Goal: Download file/media

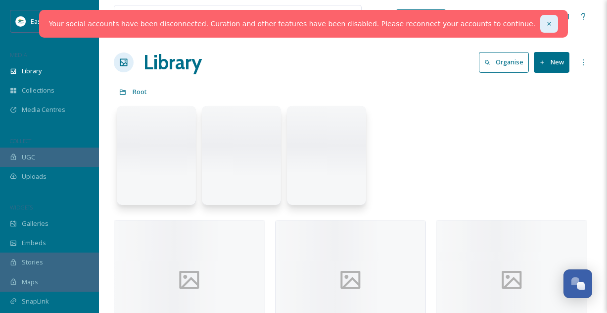
click at [546, 24] on icon at bounding box center [549, 23] width 7 height 7
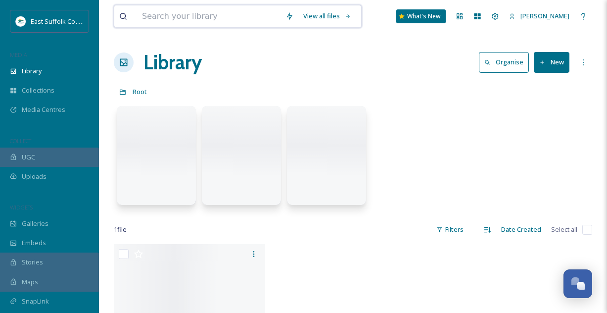
click at [168, 16] on input at bounding box center [209, 16] width 144 height 22
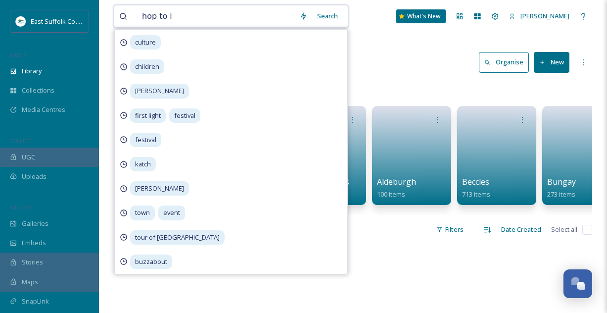
type input "hop to it"
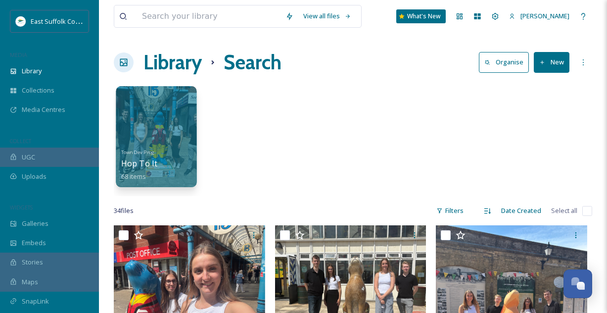
click at [168, 157] on div "Town Dev Prog Hop To It 68 items" at bounding box center [156, 163] width 71 height 37
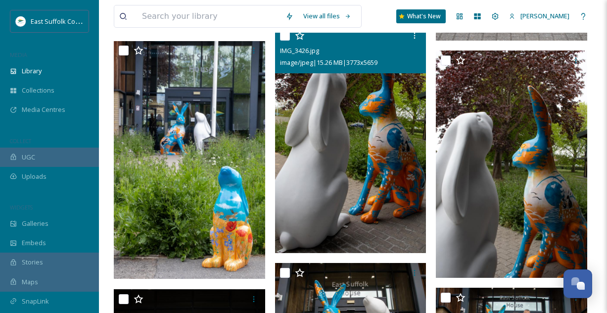
scroll to position [397, 0]
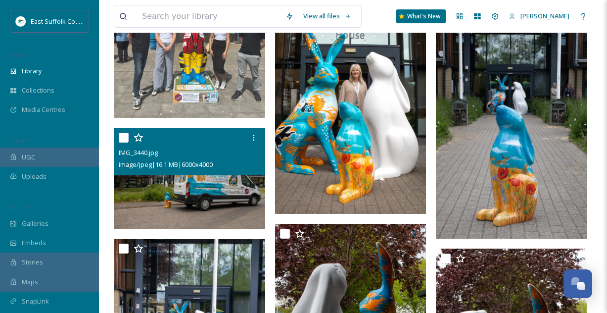
click at [171, 194] on img at bounding box center [189, 178] width 151 height 101
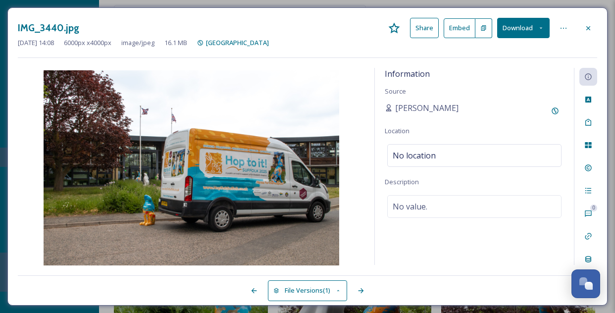
click at [538, 21] on button "Download" at bounding box center [523, 28] width 52 height 20
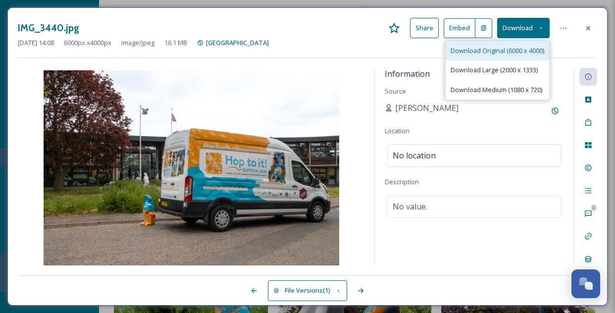
click at [511, 54] on span "Download Original (6000 x 4000)" at bounding box center [497, 50] width 94 height 9
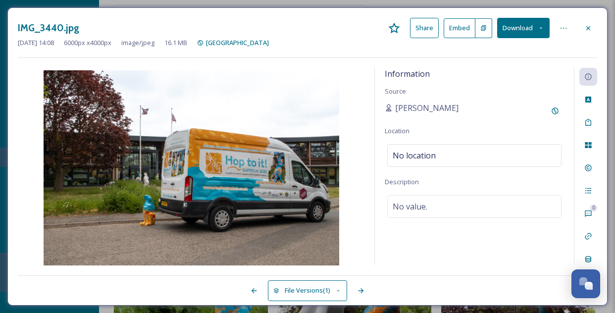
click at [580, 37] on div "IMG_3440.jpg Share Embed Download" at bounding box center [307, 28] width 579 height 20
click at [589, 24] on icon at bounding box center [588, 28] width 8 height 8
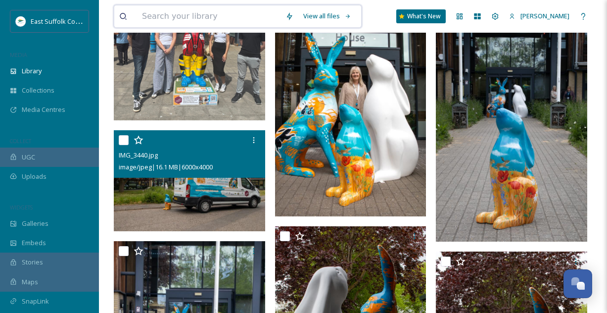
drag, startPoint x: 197, startPoint y: 8, endPoint x: 198, endPoint y: 22, distance: 14.4
click at [198, 18] on input at bounding box center [209, 16] width 144 height 22
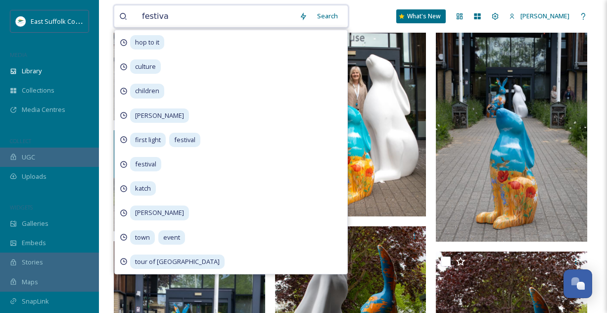
type input "festival"
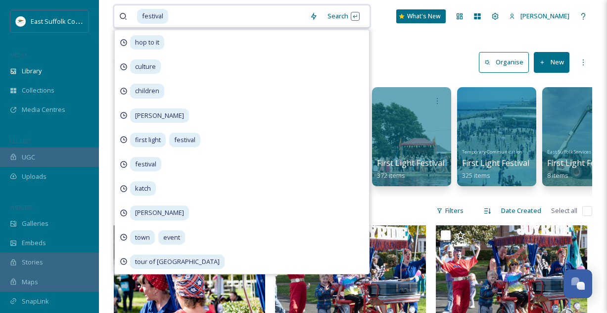
click at [171, 17] on input at bounding box center [237, 16] width 136 height 22
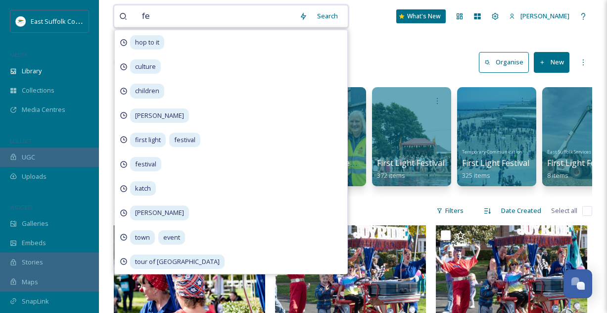
type input "f"
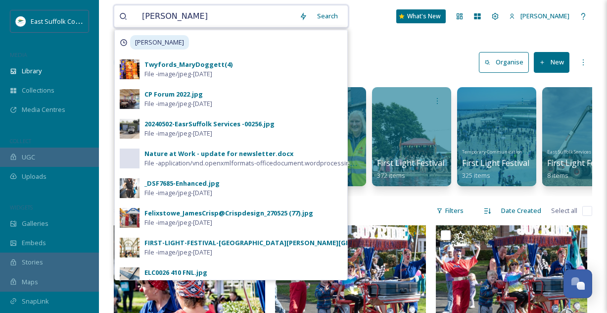
type input "martello"
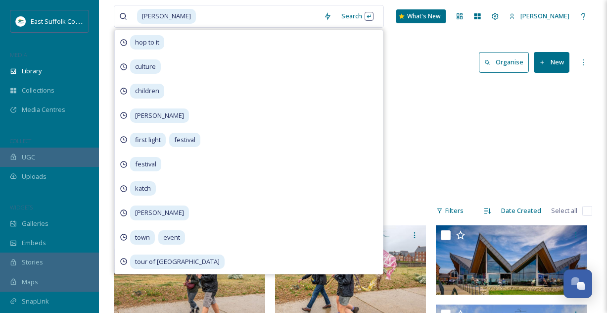
click at [456, 137] on div "Felixstowe Martello 39 items" at bounding box center [353, 139] width 479 height 114
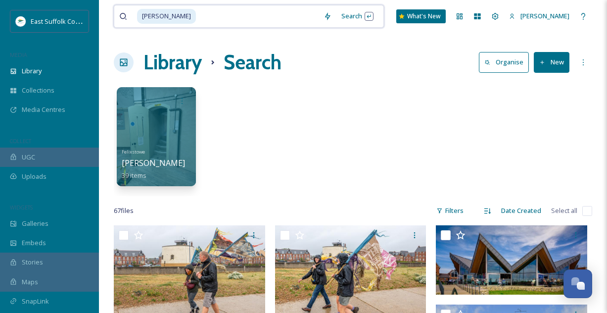
click at [205, 16] on input at bounding box center [258, 16] width 122 height 22
type input "m"
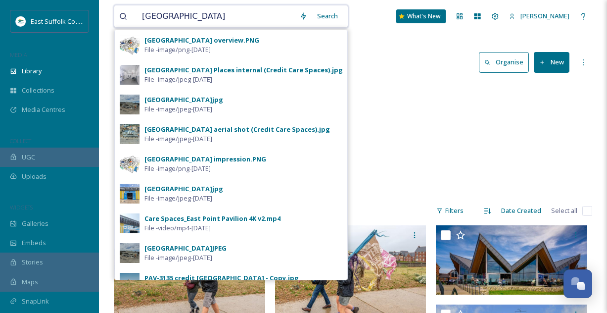
type input "east point pavilion"
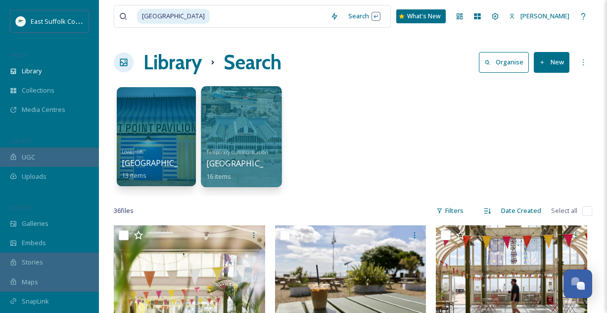
click at [248, 140] on div at bounding box center [241, 136] width 81 height 101
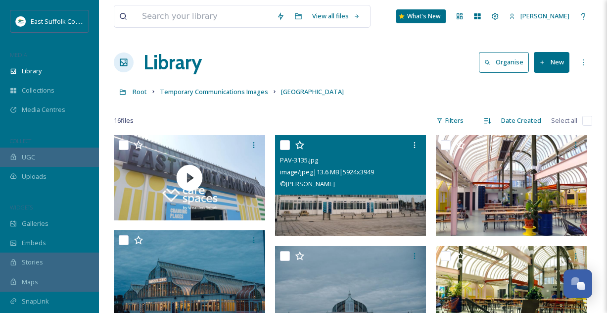
click at [347, 208] on img at bounding box center [350, 185] width 151 height 101
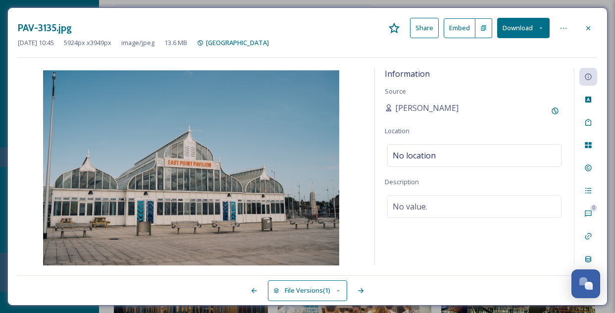
click at [538, 23] on button "Download" at bounding box center [523, 28] width 52 height 20
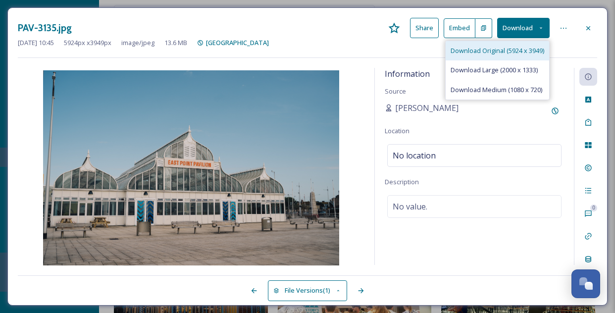
click at [505, 48] on span "Download Original (5924 x 3949)" at bounding box center [497, 50] width 94 height 9
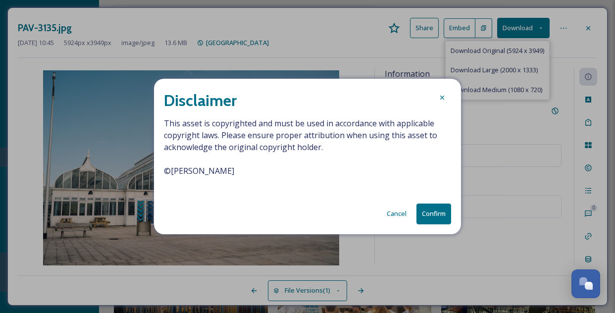
click at [440, 214] on button "Confirm" at bounding box center [433, 213] width 35 height 20
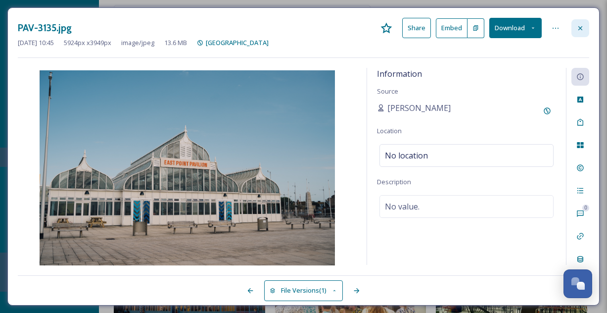
click at [578, 26] on icon at bounding box center [581, 28] width 8 height 8
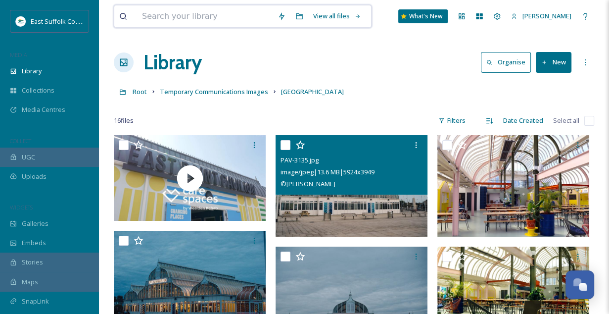
click at [198, 13] on input at bounding box center [205, 16] width 136 height 22
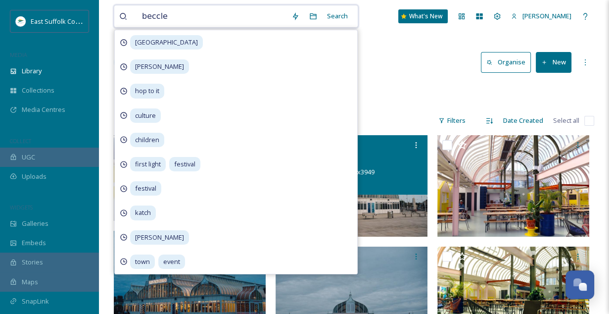
type input "beccles"
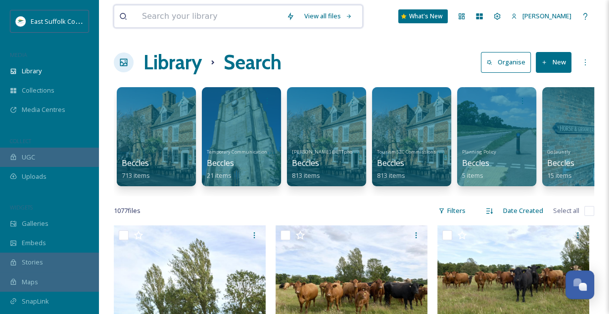
click at [258, 16] on input at bounding box center [209, 16] width 145 height 22
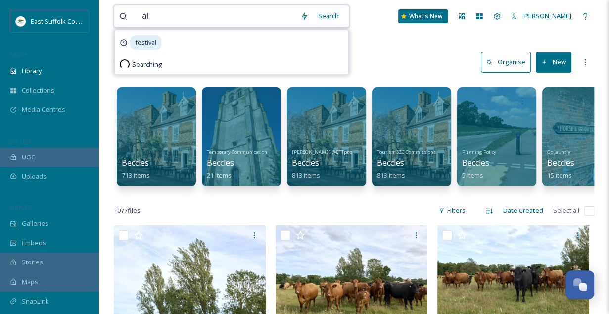
type input "a"
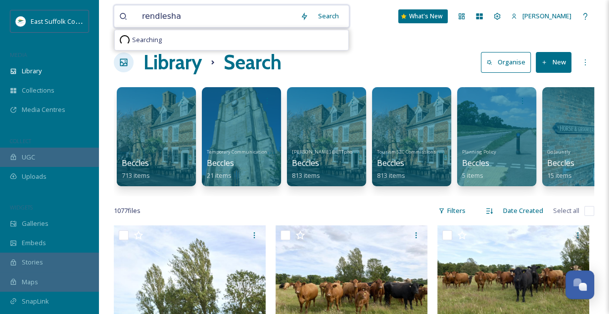
type input "rendlesham"
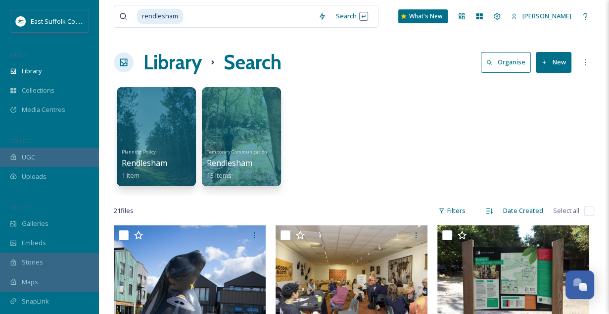
click at [447, 146] on div "Planning Policy Rendlesham 1 item Temporary Communications Images Rendlesham 13…" at bounding box center [354, 139] width 481 height 114
click at [208, 17] on input at bounding box center [248, 16] width 129 height 22
type input "r"
type input "p"
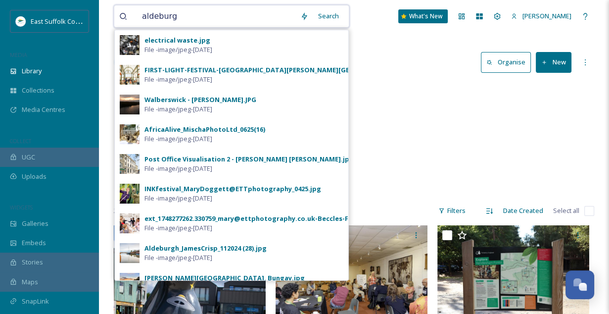
type input "aldeburgh"
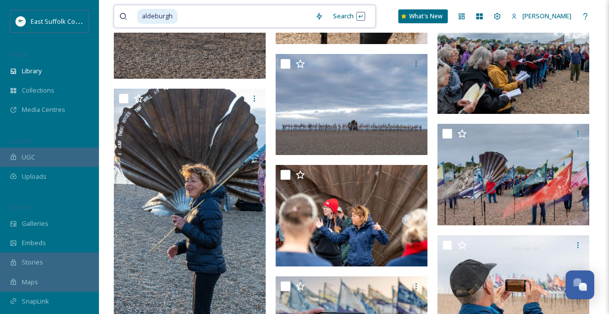
scroll to position [2920, 0]
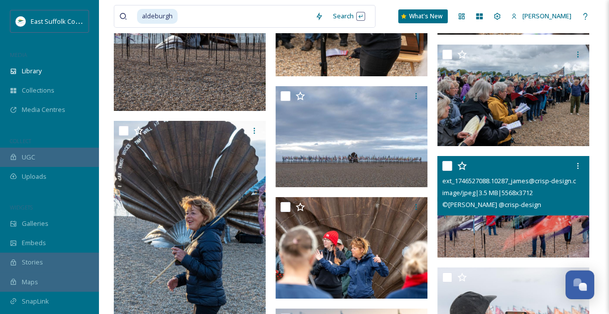
click at [488, 228] on img at bounding box center [513, 206] width 152 height 101
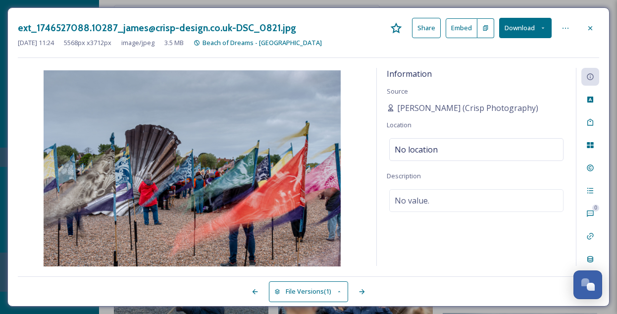
click at [521, 29] on button "Download" at bounding box center [525, 28] width 52 height 20
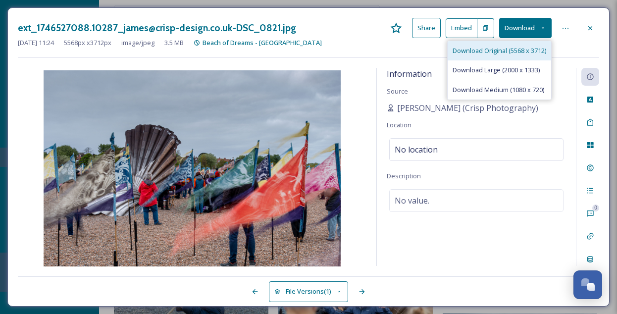
click at [497, 48] on span "Download Original (5568 x 3712)" at bounding box center [499, 50] width 94 height 9
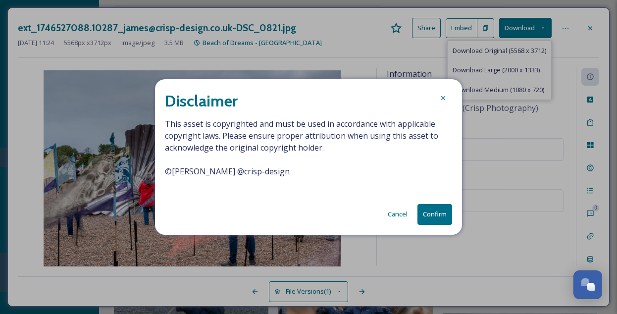
click at [425, 214] on button "Confirm" at bounding box center [434, 214] width 35 height 20
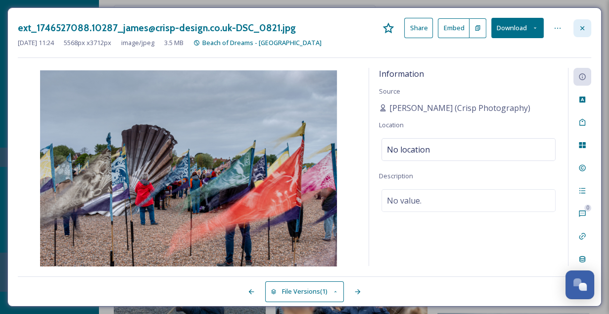
click at [586, 24] on div at bounding box center [583, 28] width 18 height 18
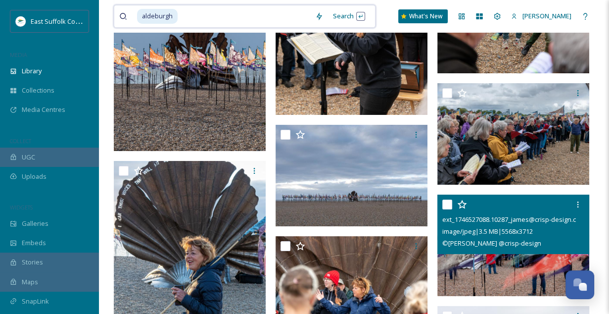
click at [222, 17] on input at bounding box center [245, 16] width 132 height 22
type input "a"
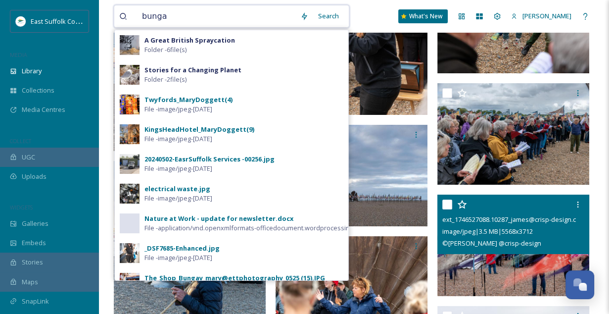
type input "bungay"
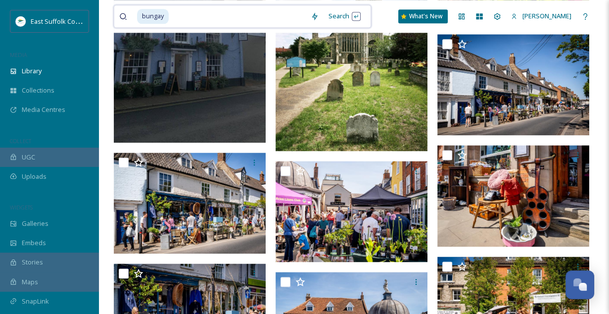
scroll to position [990, 0]
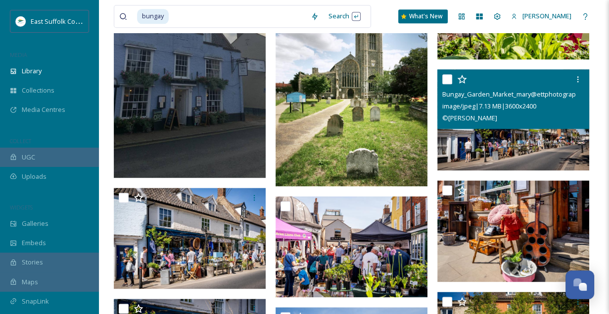
click at [498, 142] on img at bounding box center [513, 119] width 152 height 101
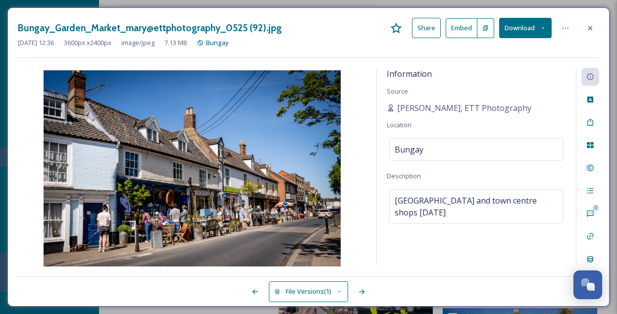
click at [534, 26] on button "Download" at bounding box center [525, 28] width 52 height 20
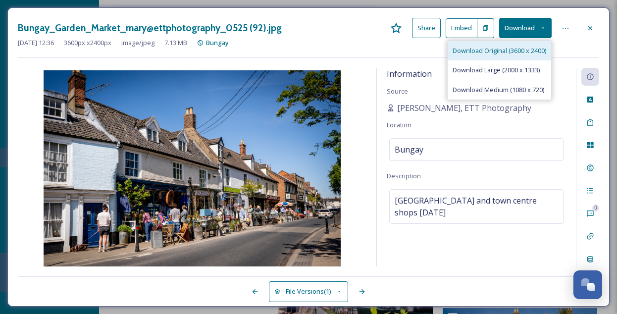
click at [514, 48] on span "Download Original (3600 x 2400)" at bounding box center [499, 50] width 94 height 9
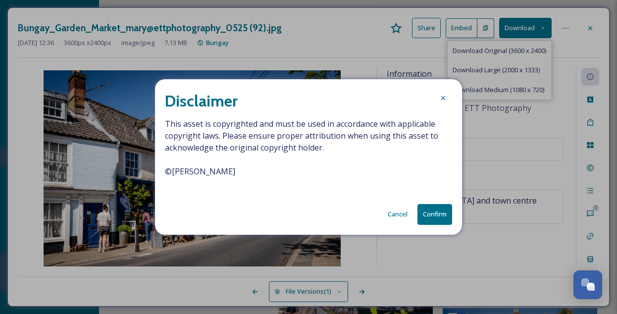
click at [440, 211] on button "Confirm" at bounding box center [434, 214] width 35 height 20
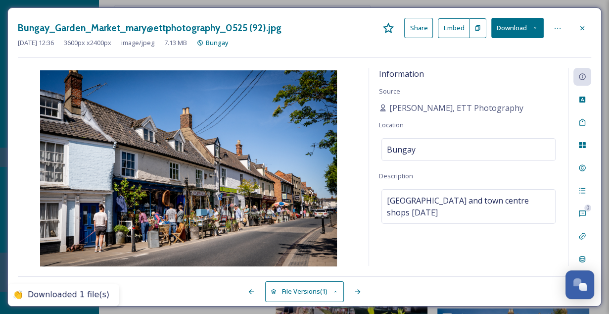
click at [583, 26] on icon at bounding box center [582, 28] width 4 height 4
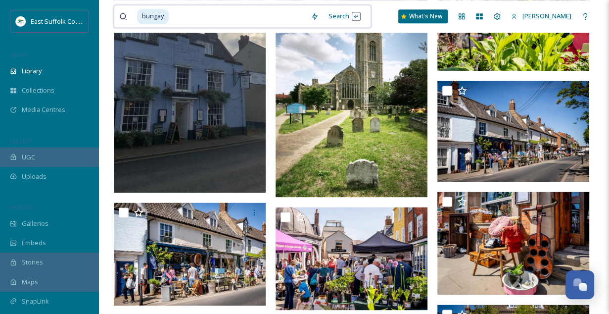
click at [177, 17] on input at bounding box center [238, 16] width 136 height 22
type input "b"
type input "southwold"
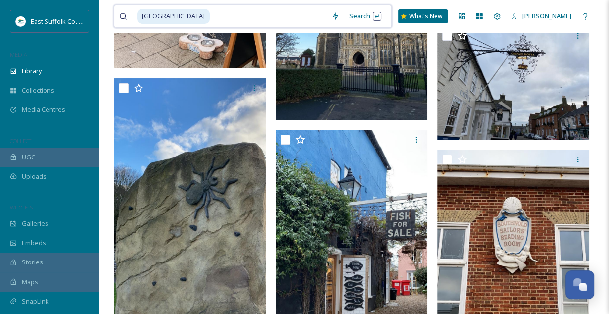
scroll to position [9403, 0]
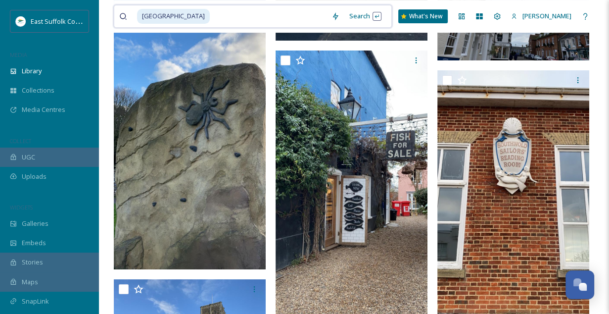
click at [211, 5] on input at bounding box center [269, 16] width 116 height 22
type input "s"
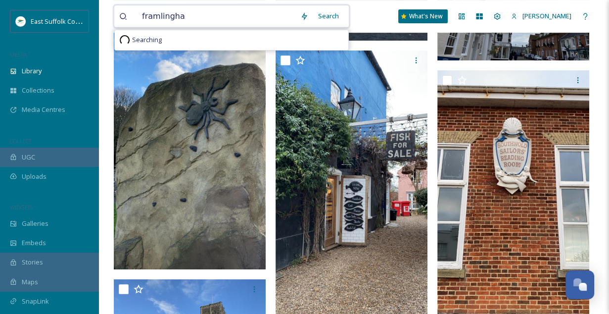
type input "framlingham"
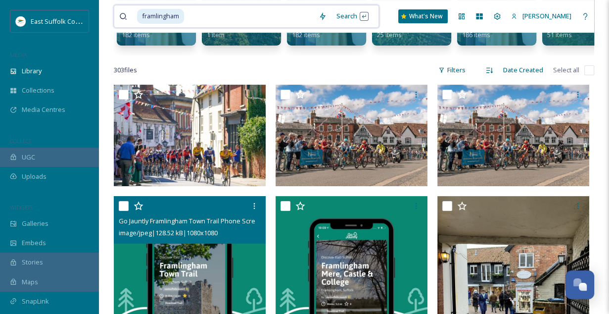
scroll to position [148, 0]
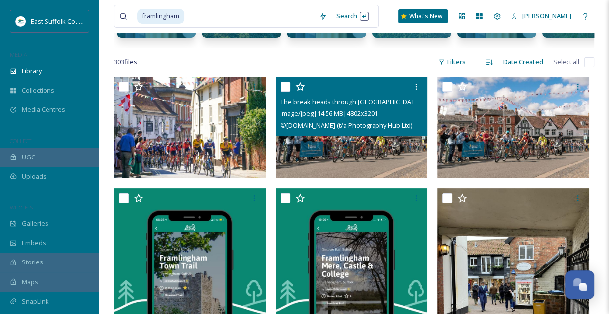
click at [355, 155] on img at bounding box center [352, 127] width 152 height 101
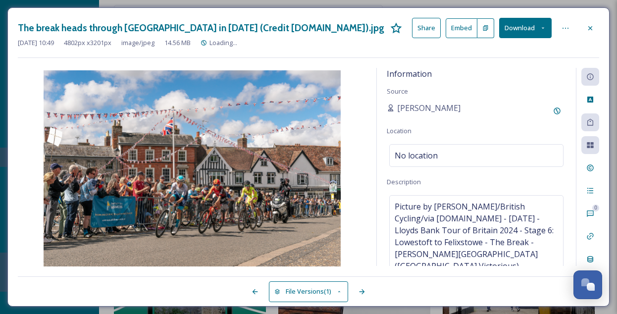
click at [535, 29] on button "Download" at bounding box center [525, 28] width 52 height 20
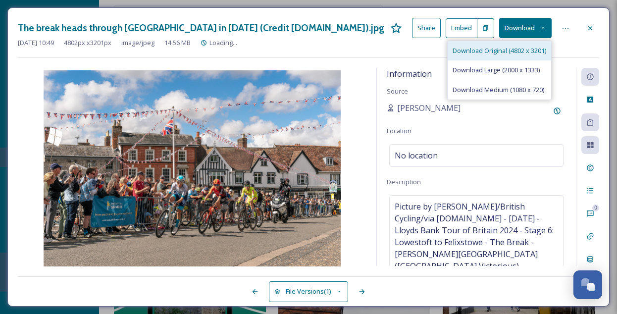
click at [522, 48] on span "Download Original (4802 x 3201)" at bounding box center [499, 50] width 94 height 9
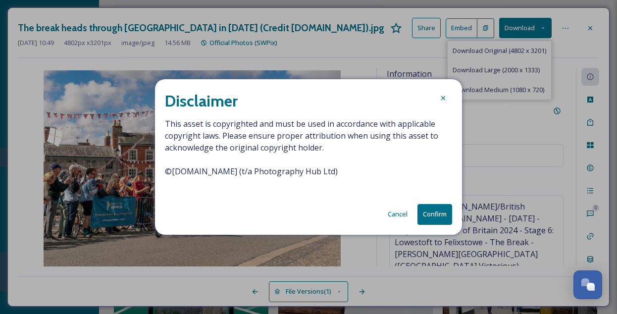
click at [434, 210] on button "Confirm" at bounding box center [434, 214] width 35 height 20
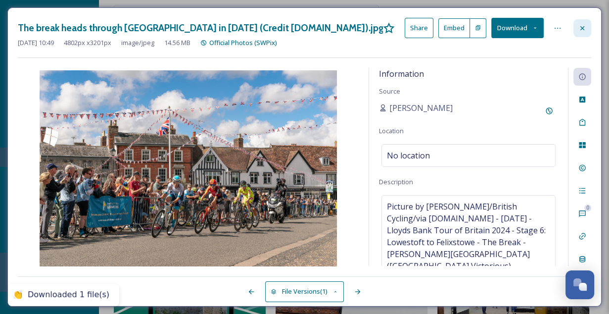
click at [582, 26] on icon at bounding box center [583, 28] width 8 height 8
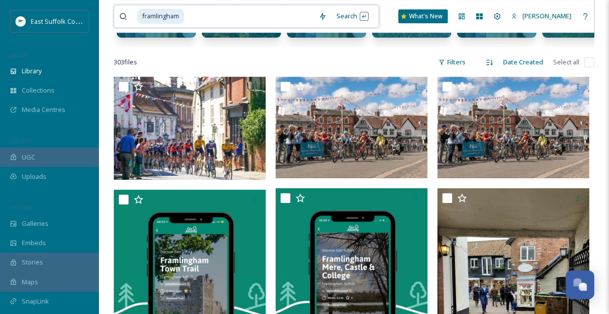
click at [244, 23] on input at bounding box center [249, 16] width 129 height 22
type input "f"
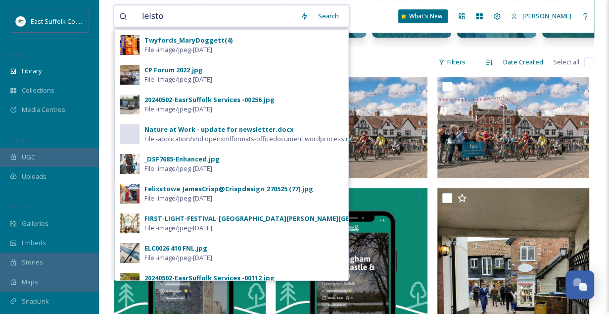
type input "leiston"
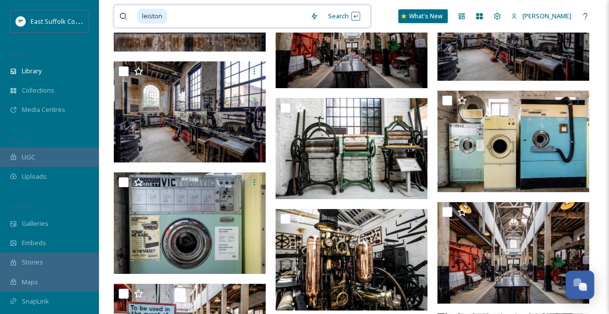
scroll to position [4998, 0]
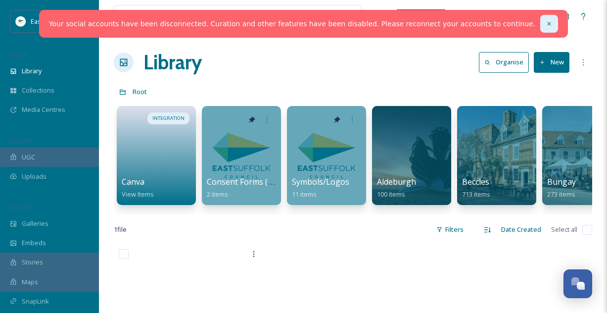
click at [540, 23] on div at bounding box center [549, 24] width 18 height 18
